Goal: Task Accomplishment & Management: Complete application form

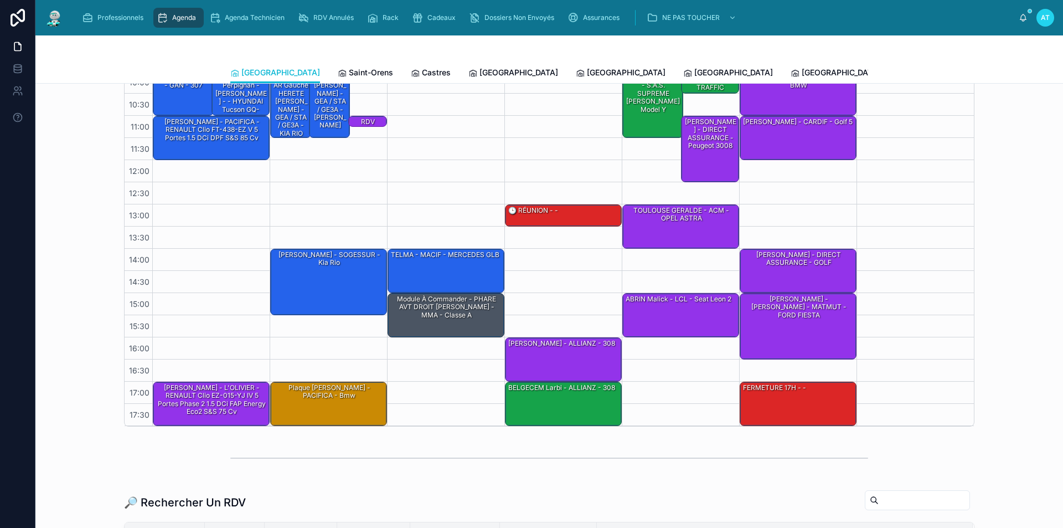
scroll to position [111, 0]
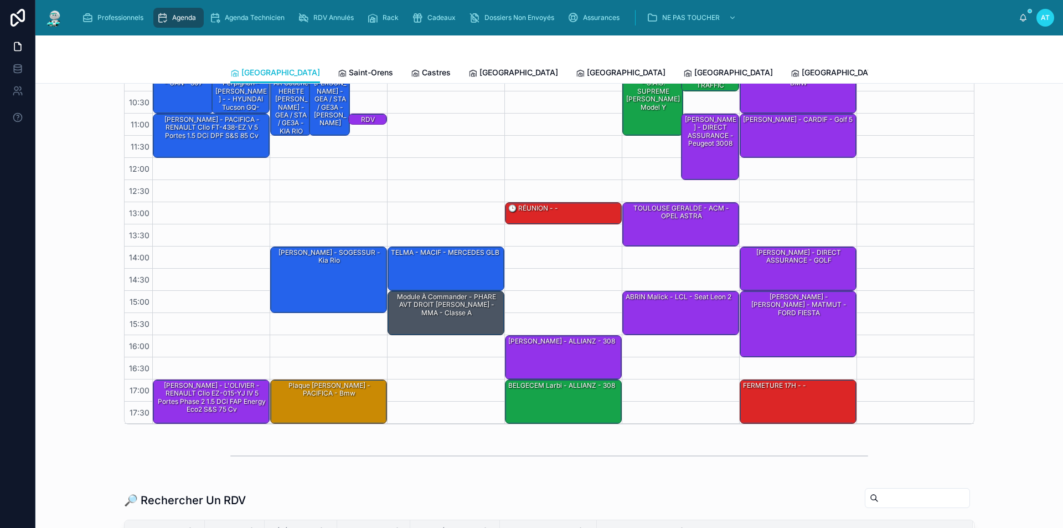
click at [878, 495] on input "text" at bounding box center [923, 497] width 91 height 15
type input "*******"
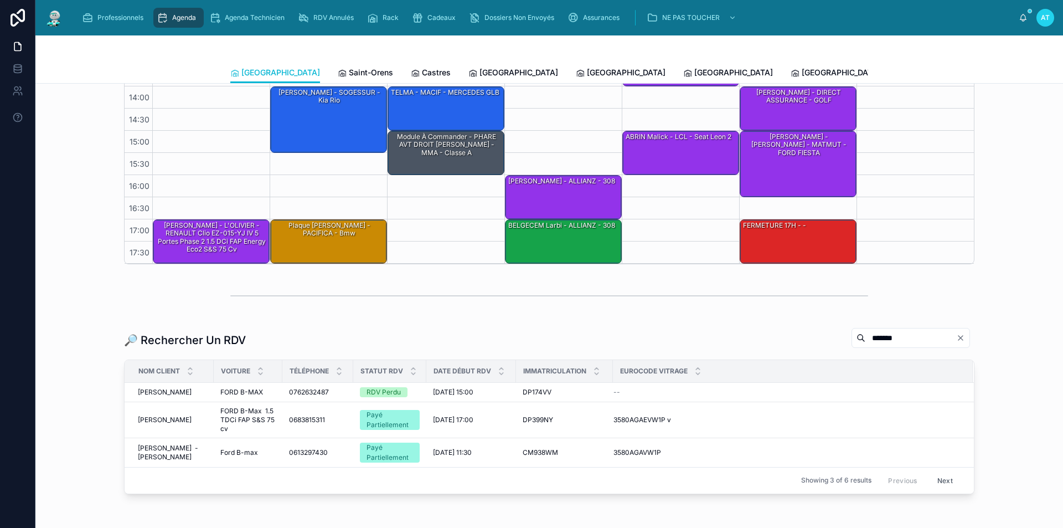
scroll to position [277, 0]
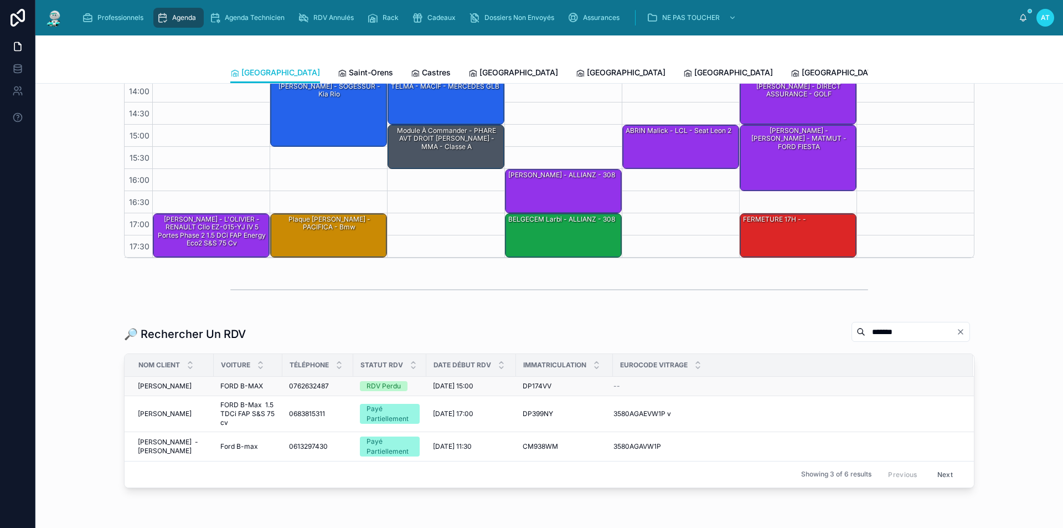
click at [181, 383] on div "BENSID [PERSON_NAME] Salma" at bounding box center [172, 385] width 69 height 9
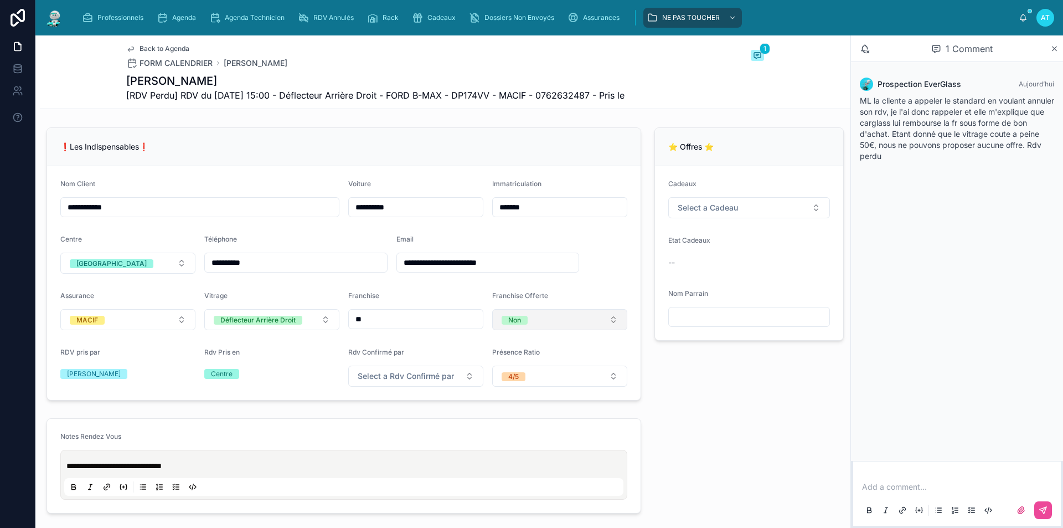
scroll to position [55, 0]
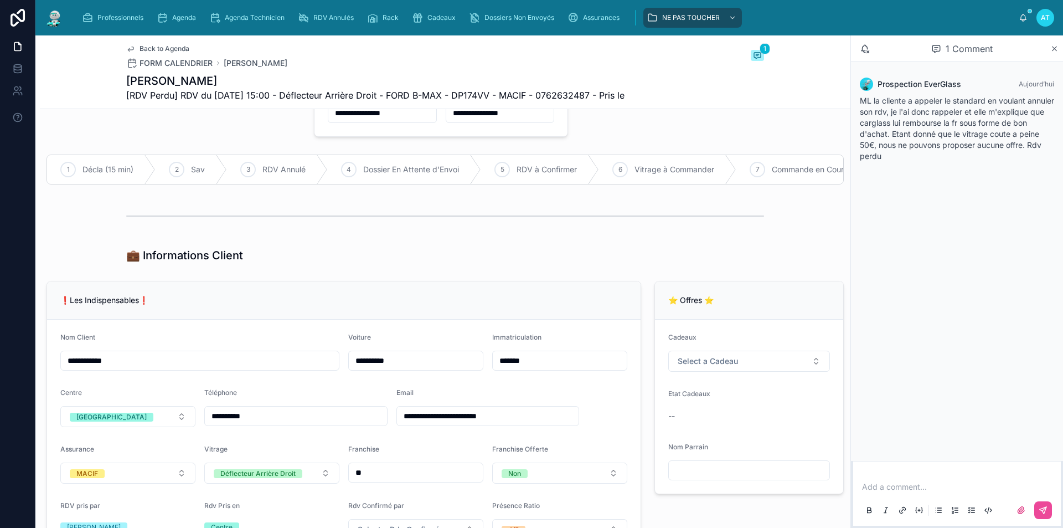
drag, startPoint x: 292, startPoint y: 422, endPoint x: 202, endPoint y: 425, distance: 89.7
click at [202, 425] on form "**********" at bounding box center [343, 436] width 593 height 234
click at [310, 317] on div "❗Les Indispensables❗" at bounding box center [343, 300] width 593 height 38
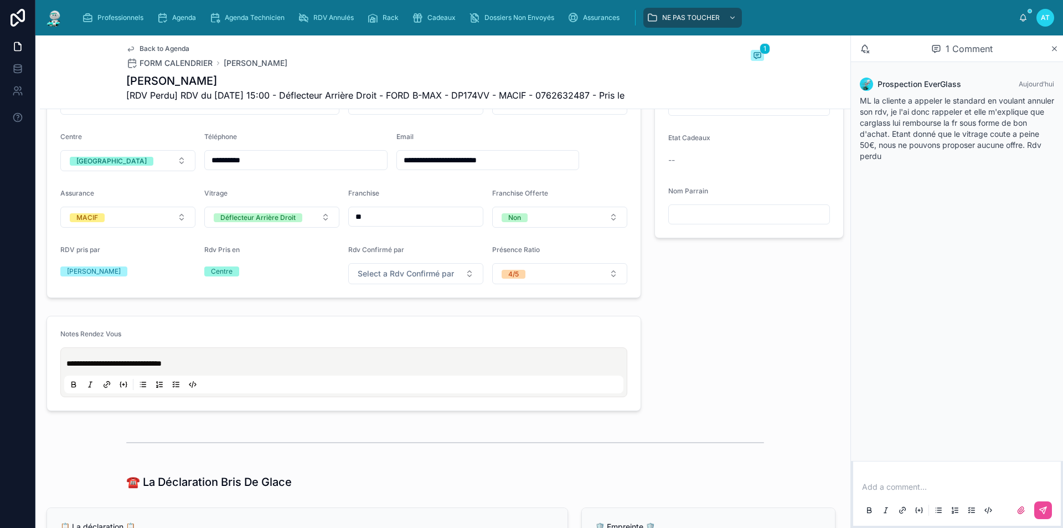
scroll to position [166, 0]
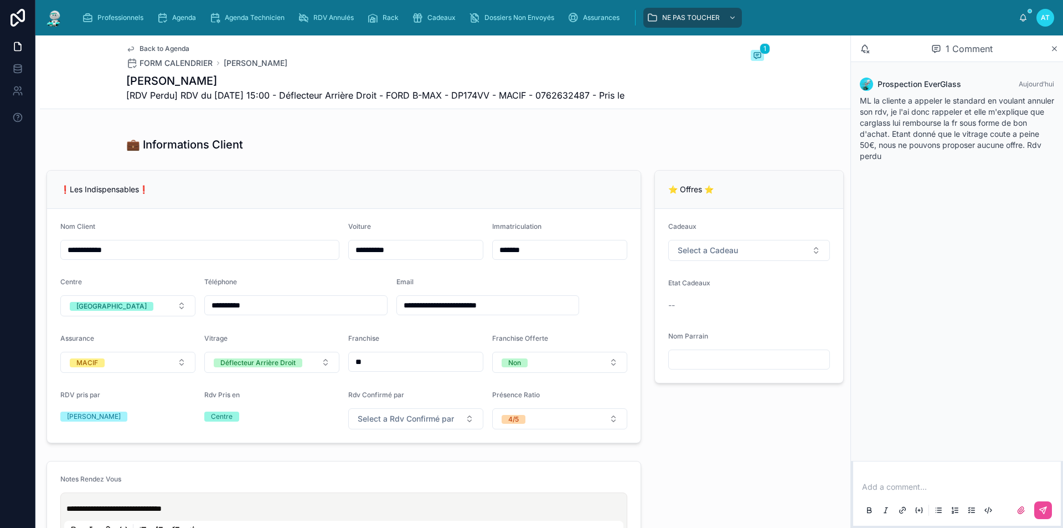
click at [884, 485] on p at bounding box center [959, 486] width 194 height 11
click at [1037, 508] on button at bounding box center [1043, 510] width 18 height 18
